Goal: Information Seeking & Learning: Learn about a topic

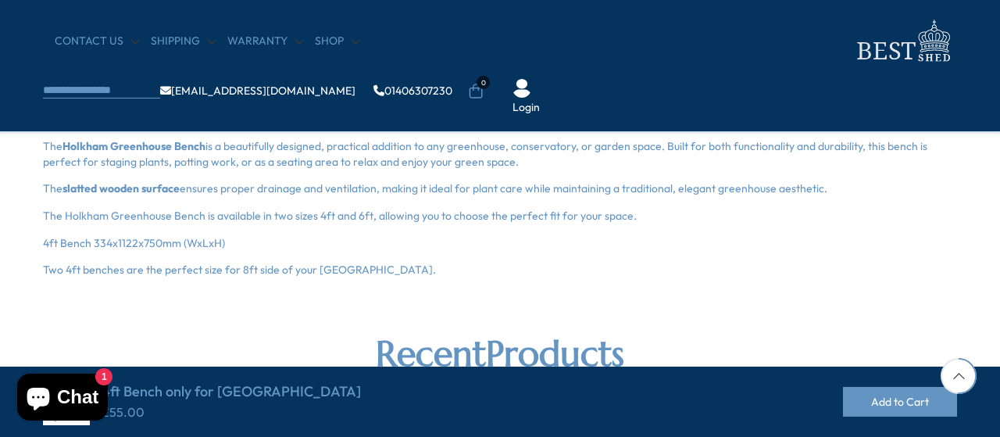
scroll to position [520, 0]
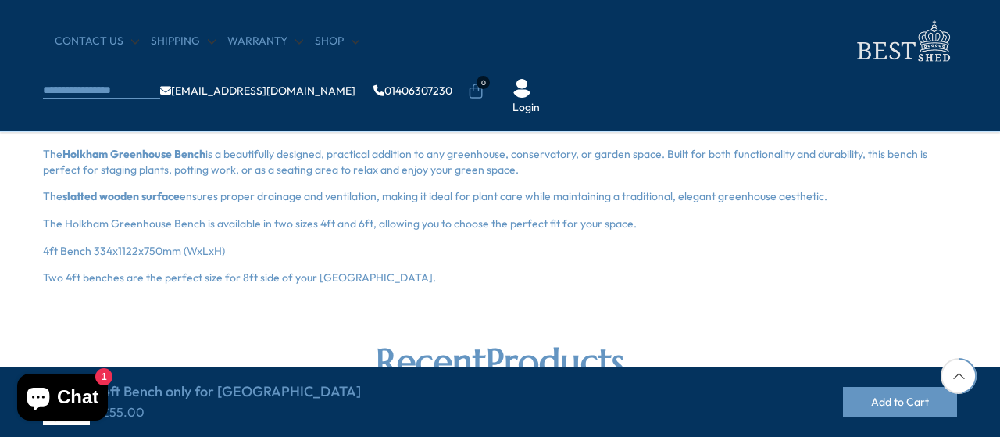
drag, startPoint x: 45, startPoint y: 153, endPoint x: 421, endPoint y: 273, distance: 394.4
click at [421, 273] on div "The Holkham Greenhouse Bench is a beautifully designed, practical addition to a…" at bounding box center [500, 216] width 914 height 139
copy div "The Holkham Greenhouse Bench is a beautifully designed, practical addition to a…"
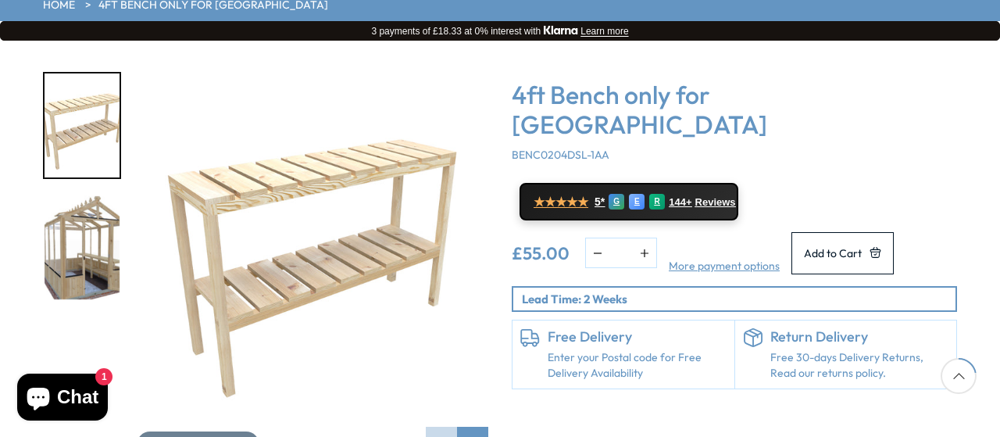
scroll to position [260, 0]
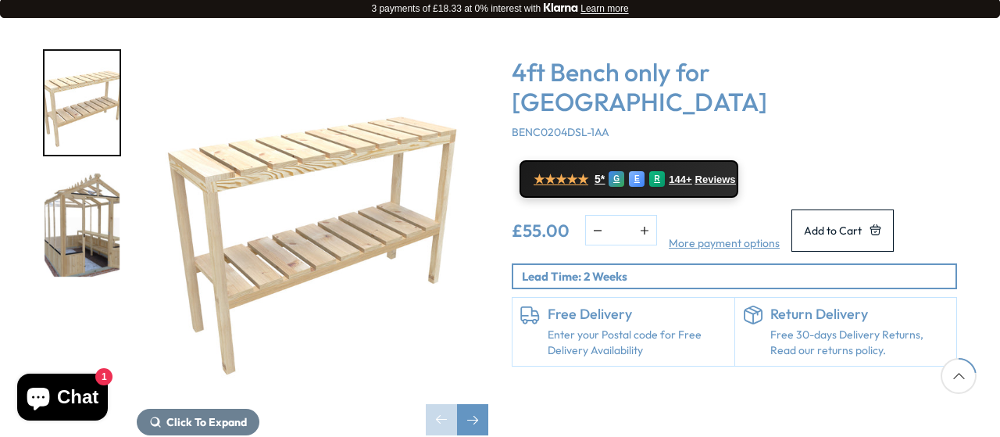
click at [319, 143] on img "1 / 2" at bounding box center [312, 224] width 351 height 351
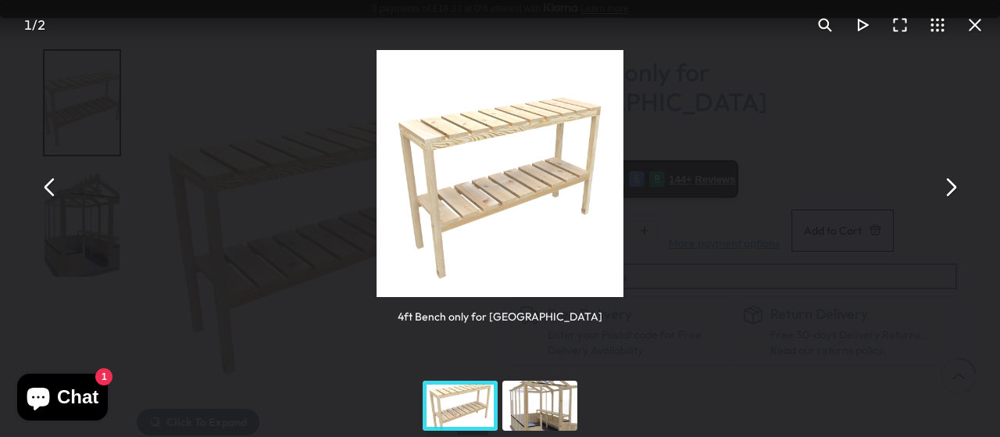
click at [942, 198] on button "You can close this modal content with the ESC key" at bounding box center [949, 187] width 37 height 37
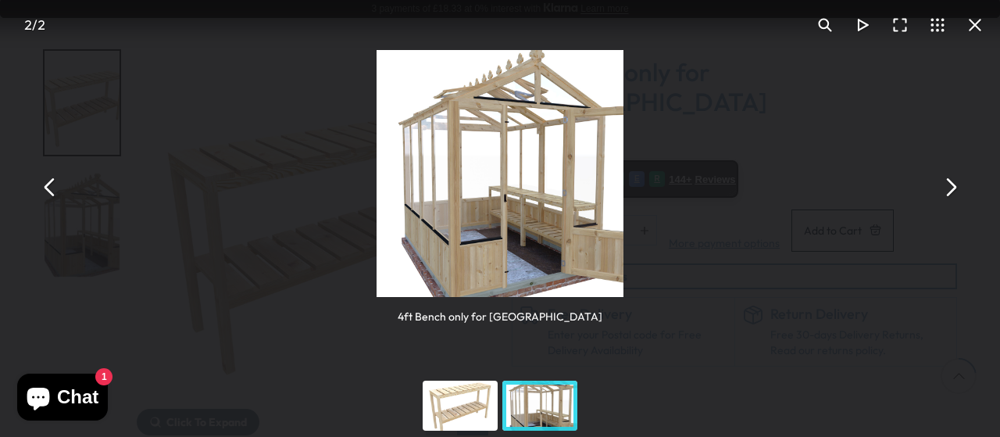
click at [942, 198] on button "You can close this modal content with the ESC key" at bounding box center [949, 187] width 37 height 37
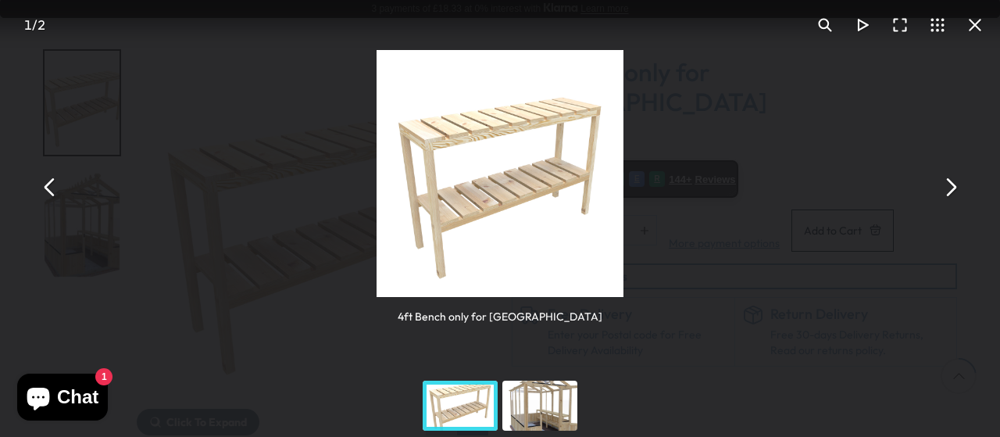
click at [950, 198] on button "You can close this modal content with the ESC key" at bounding box center [949, 187] width 37 height 37
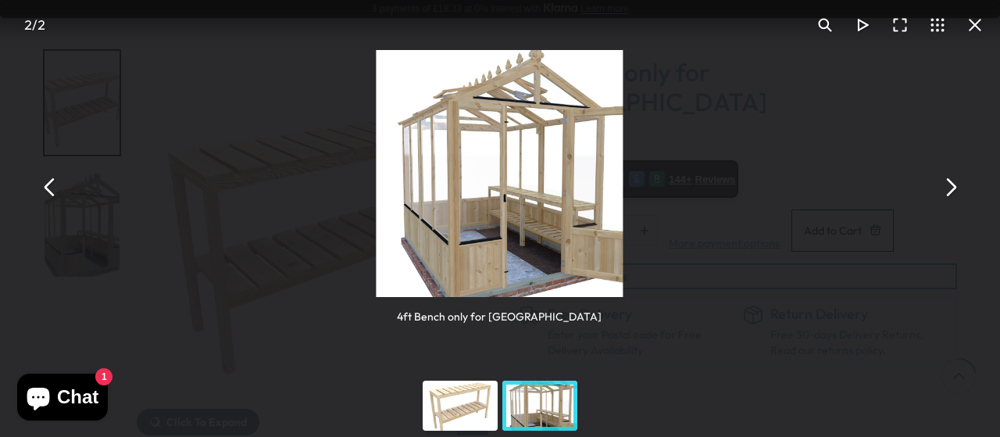
click at [950, 198] on button "You can close this modal content with the ESC key" at bounding box center [949, 187] width 37 height 37
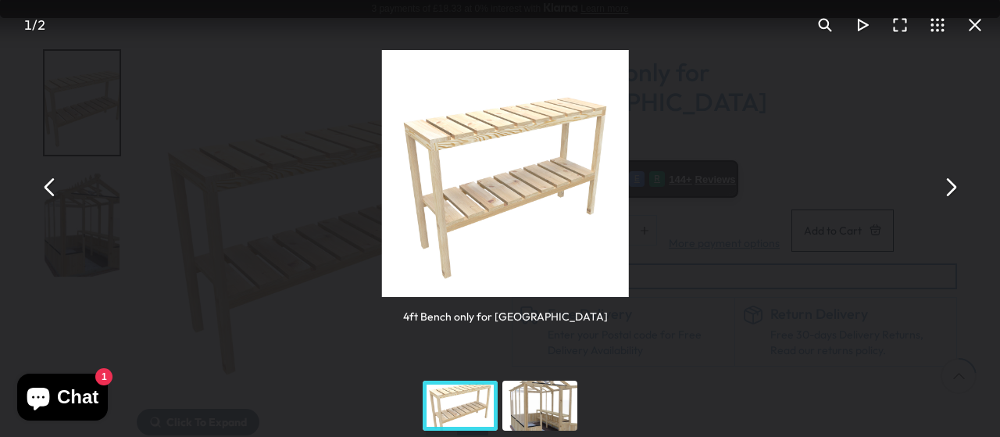
click at [950, 198] on button "You can close this modal content with the ESC key" at bounding box center [949, 187] width 37 height 37
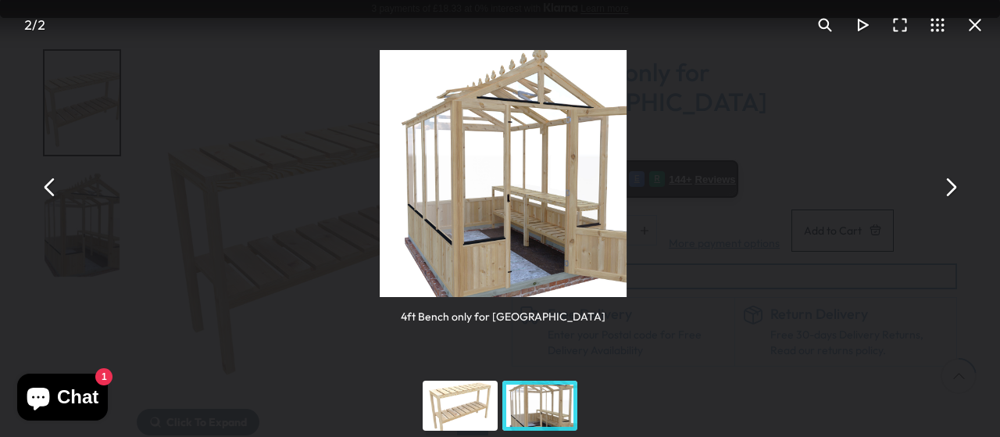
click at [950, 198] on button "You can close this modal content with the ESC key" at bounding box center [949, 187] width 37 height 37
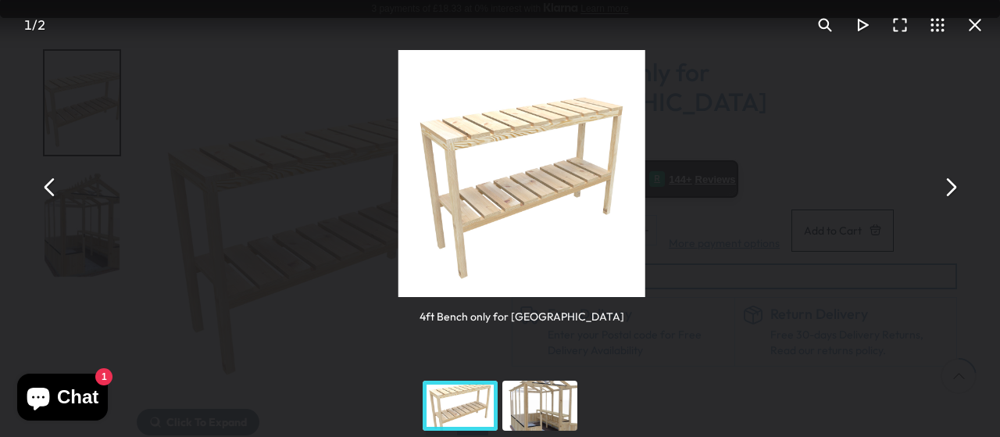
click at [950, 198] on button "You can close this modal content with the ESC key" at bounding box center [949, 187] width 37 height 37
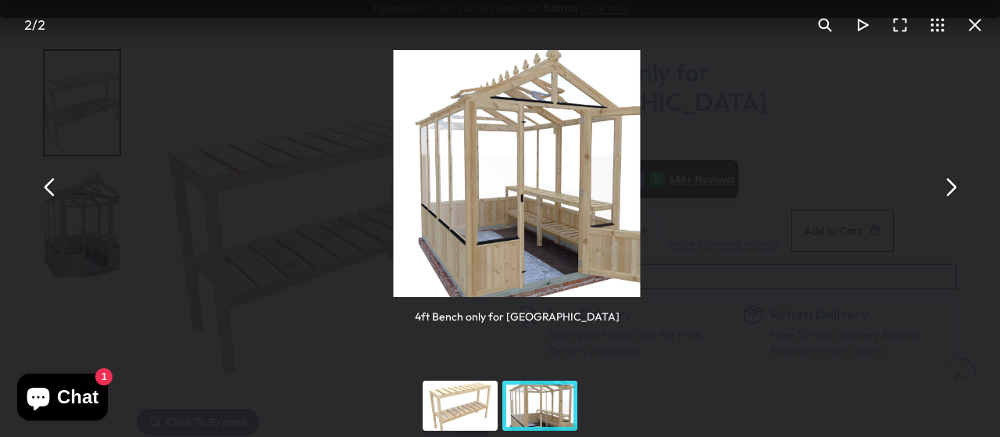
click at [950, 198] on button "You can close this modal content with the ESC key" at bounding box center [949, 187] width 37 height 37
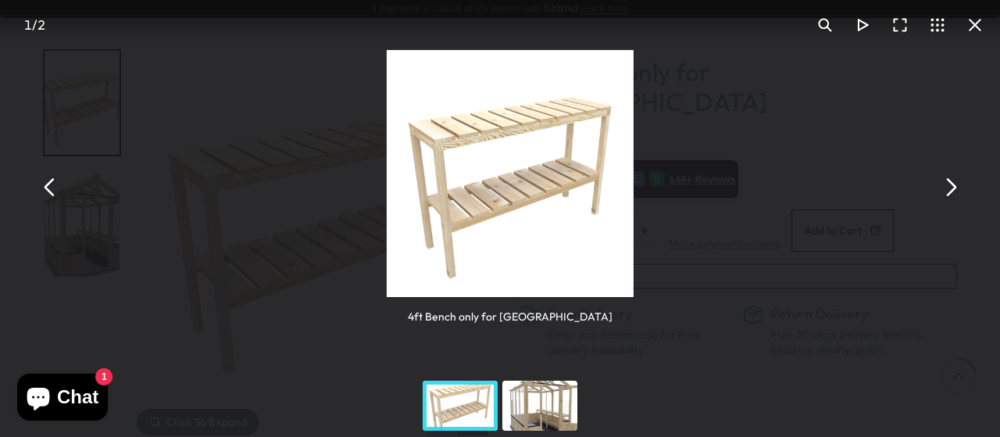
click at [950, 198] on button "You can close this modal content with the ESC key" at bounding box center [949, 187] width 37 height 37
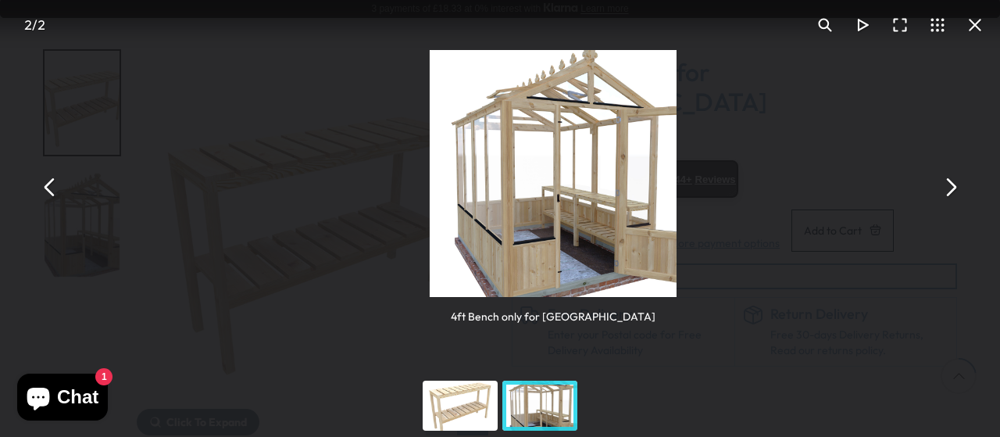
click at [950, 198] on button "You can close this modal content with the ESC key" at bounding box center [949, 187] width 37 height 37
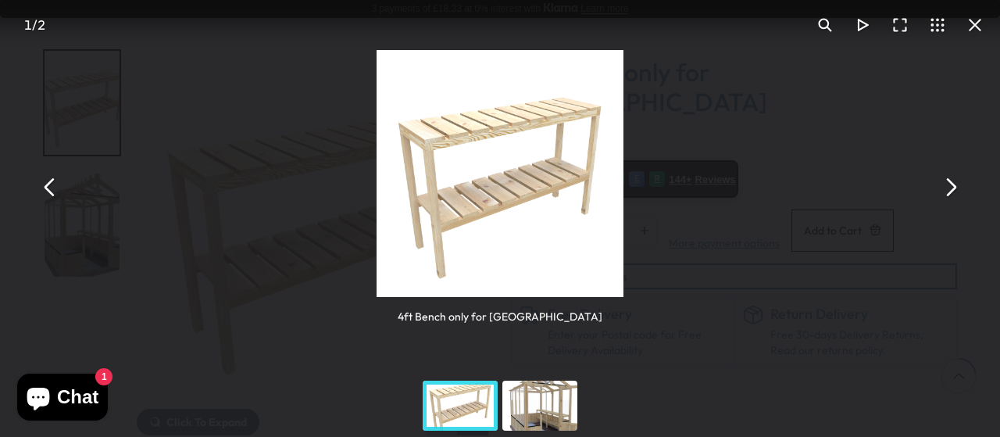
click at [951, 201] on button "You can close this modal content with the ESC key" at bounding box center [949, 187] width 37 height 37
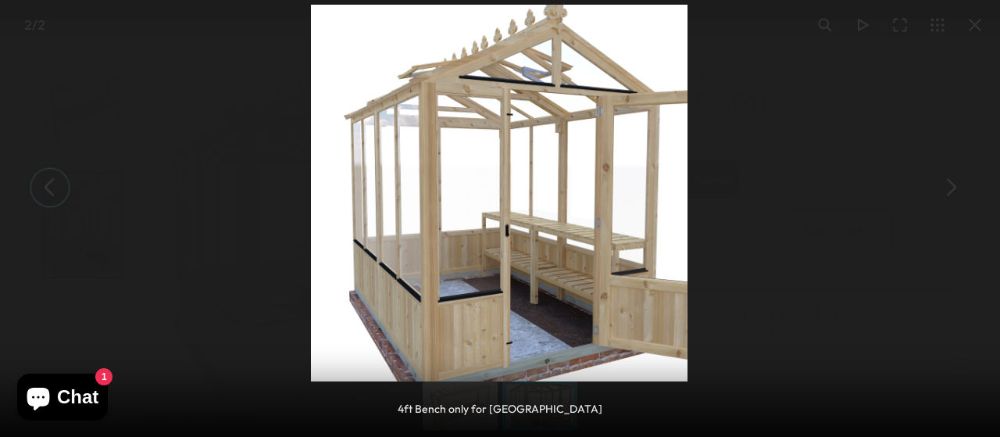
scroll to position [260, 0]
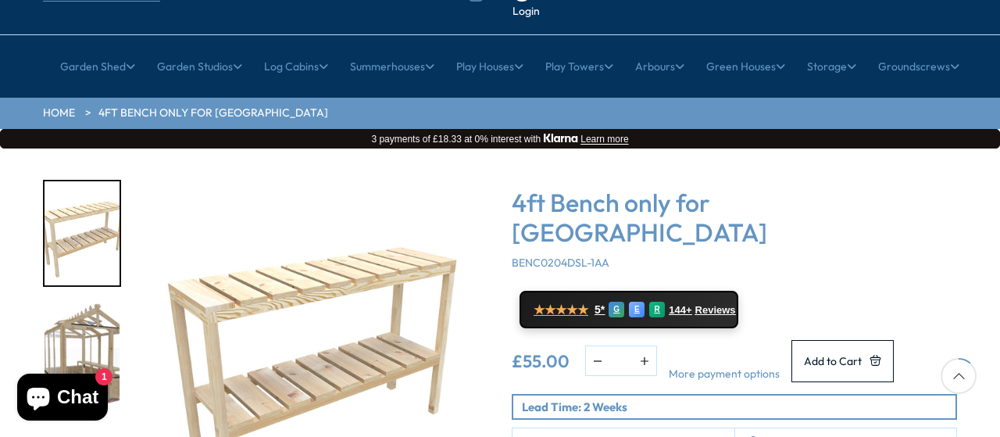
scroll to position [260, 0]
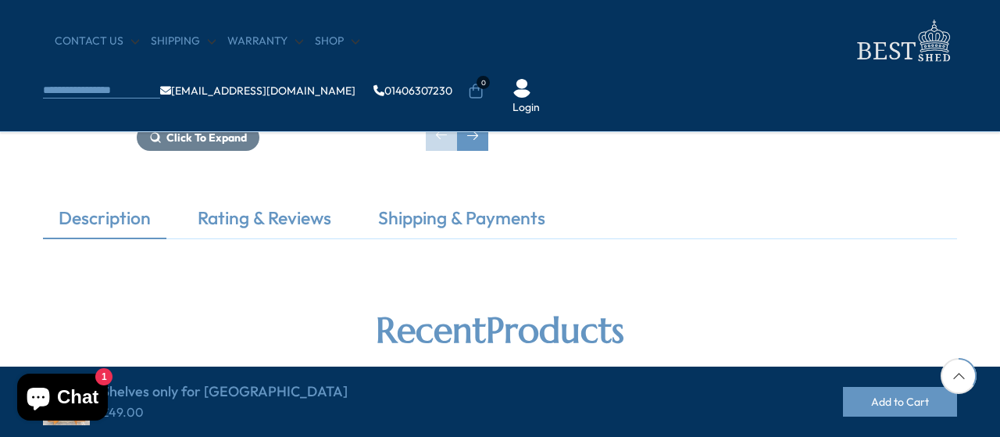
scroll to position [390, 0]
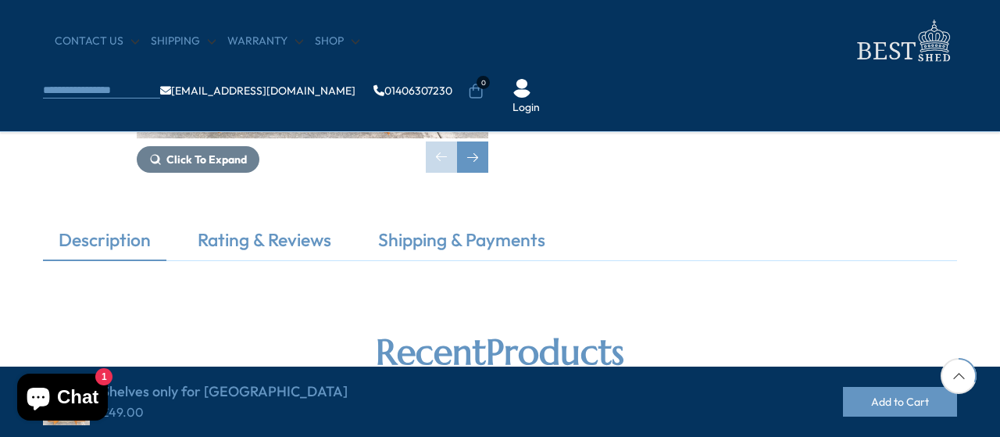
click at [100, 248] on link "Description" at bounding box center [104, 243] width 123 height 33
click at [130, 248] on link "Description" at bounding box center [104, 243] width 123 height 33
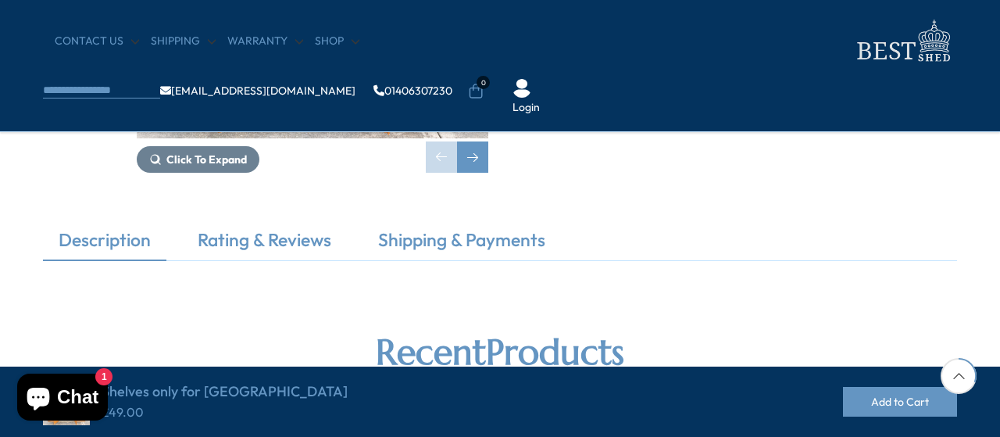
click at [130, 248] on link "Description" at bounding box center [104, 243] width 123 height 33
click at [239, 246] on link "Rating & Reviews" at bounding box center [264, 243] width 165 height 33
click at [116, 254] on link "Description" at bounding box center [104, 243] width 123 height 33
click at [133, 251] on link "Description" at bounding box center [104, 243] width 123 height 33
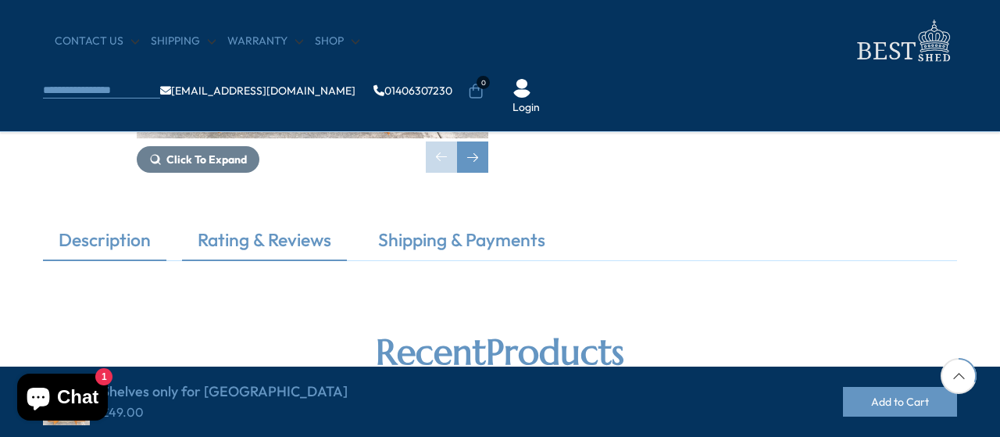
click at [241, 230] on link "Rating & Reviews" at bounding box center [264, 243] width 165 height 33
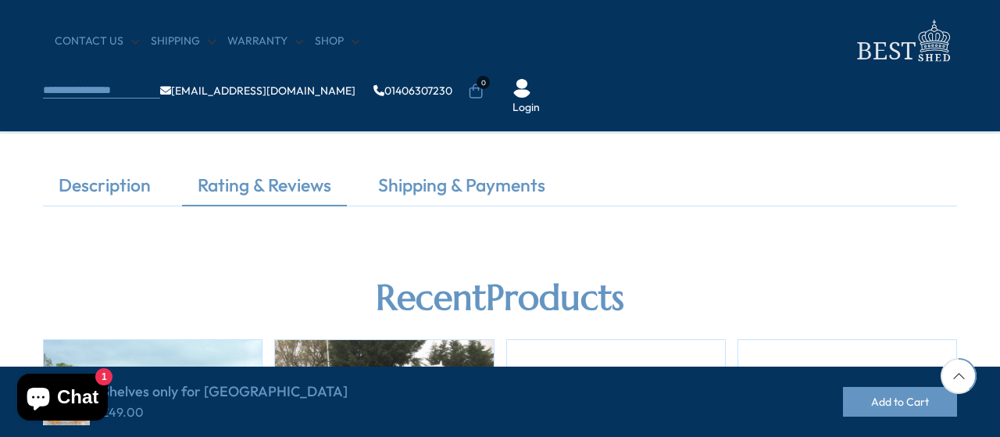
scroll to position [362, 0]
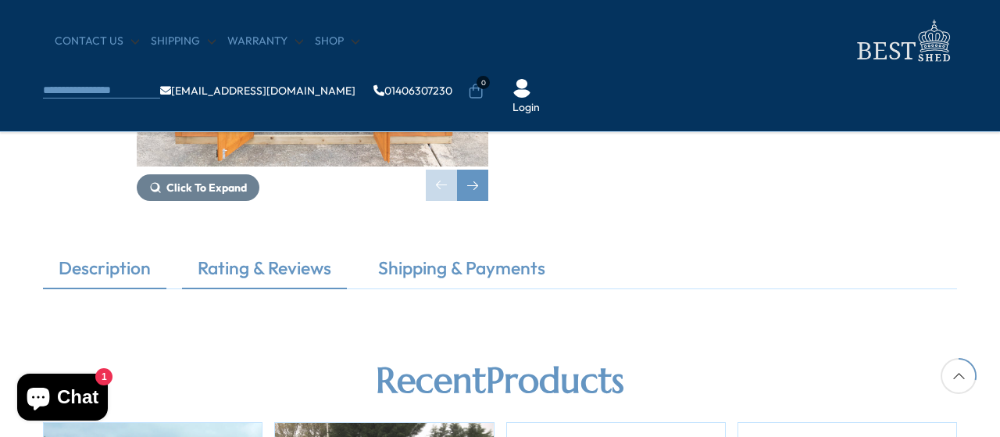
click at [125, 266] on link "Description" at bounding box center [104, 271] width 123 height 33
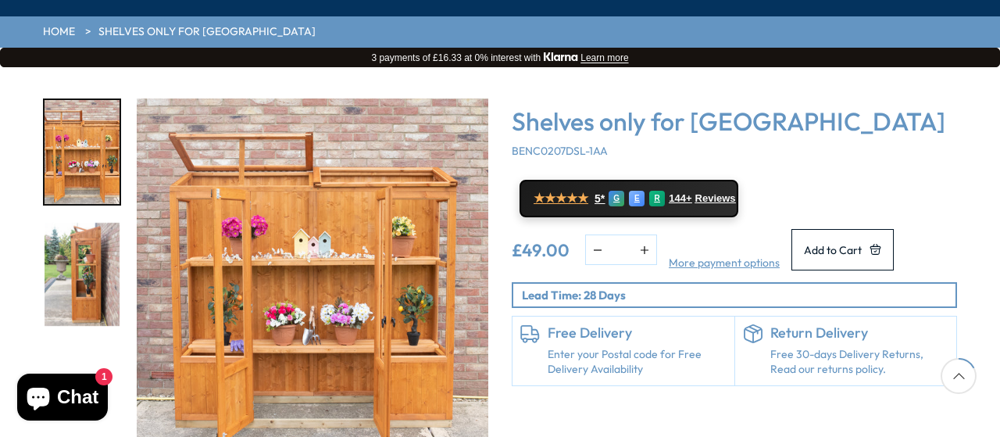
scroll to position [233, 0]
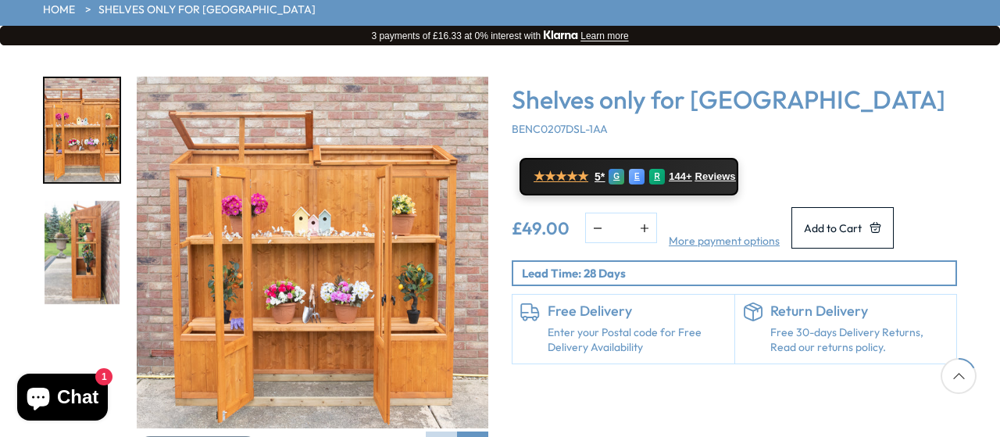
click at [283, 174] on img "1 / 2" at bounding box center [312, 252] width 351 height 351
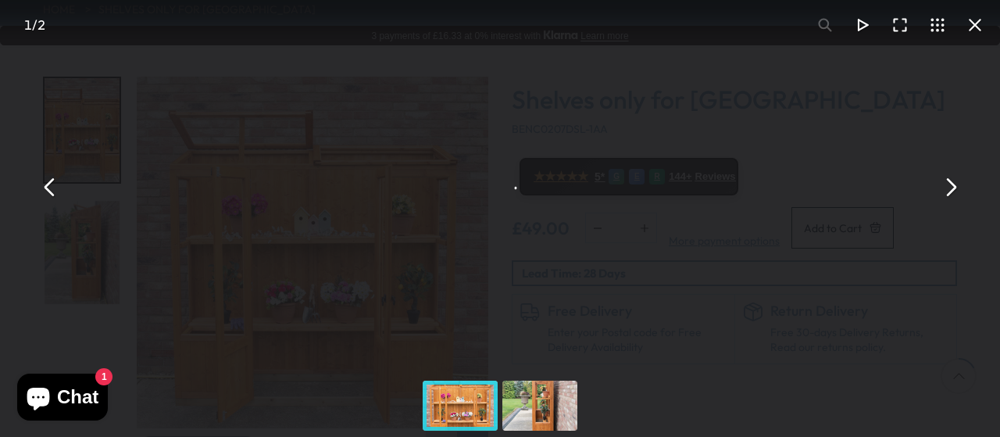
drag, startPoint x: 306, startPoint y: 158, endPoint x: 156, endPoint y: 226, distance: 164.6
click at [156, 226] on div "Shelves only for Holme Greenhouse" at bounding box center [500, 187] width 1000 height 374
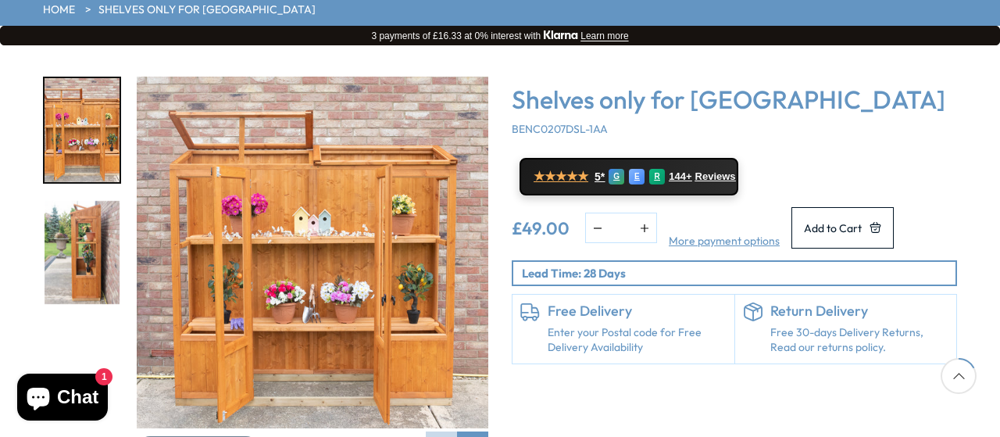
click at [273, 188] on img "1 / 2" at bounding box center [312, 252] width 351 height 351
click at [330, 176] on img "1 / 2" at bounding box center [312, 252] width 351 height 351
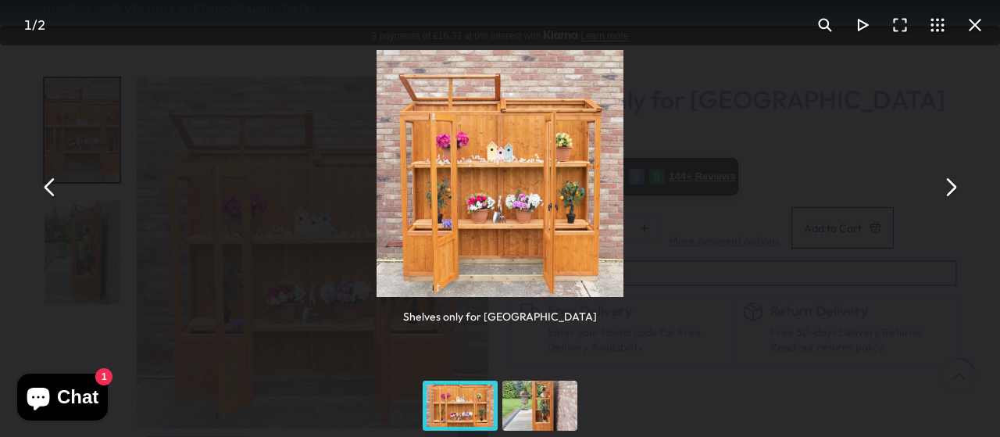
drag, startPoint x: 954, startPoint y: 193, endPoint x: 925, endPoint y: 189, distance: 29.9
click at [954, 193] on button "You can close this modal content with the ESC key" at bounding box center [949, 187] width 37 height 37
